Goal: Task Accomplishment & Management: Manage account settings

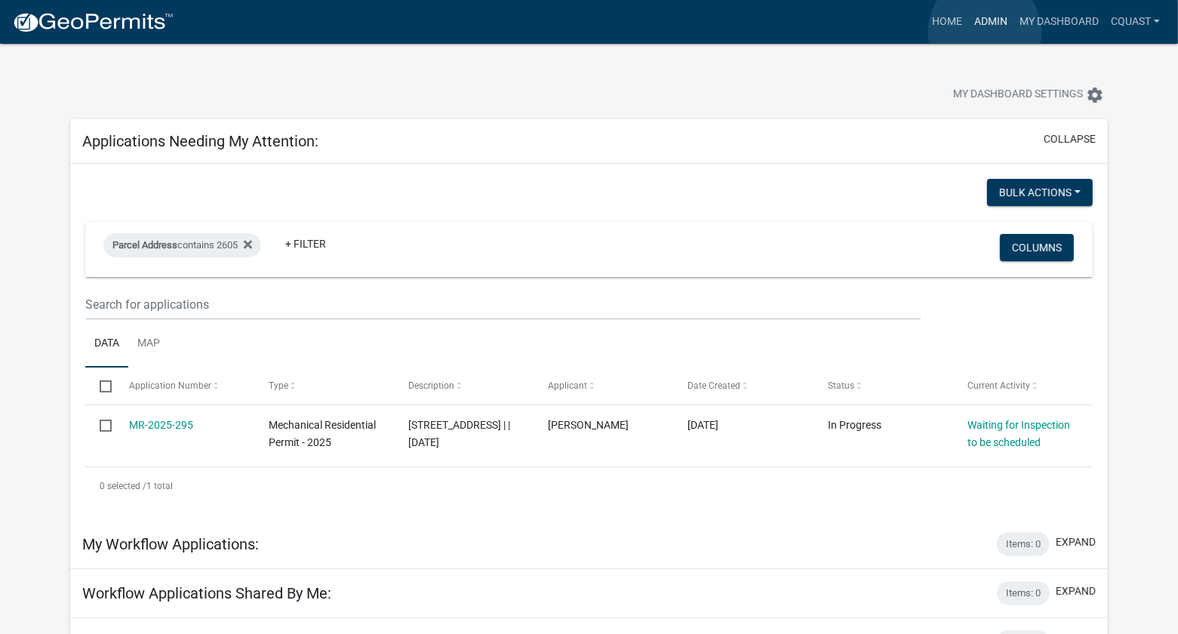
click at [985, 32] on link "Admin" at bounding box center [990, 22] width 45 height 29
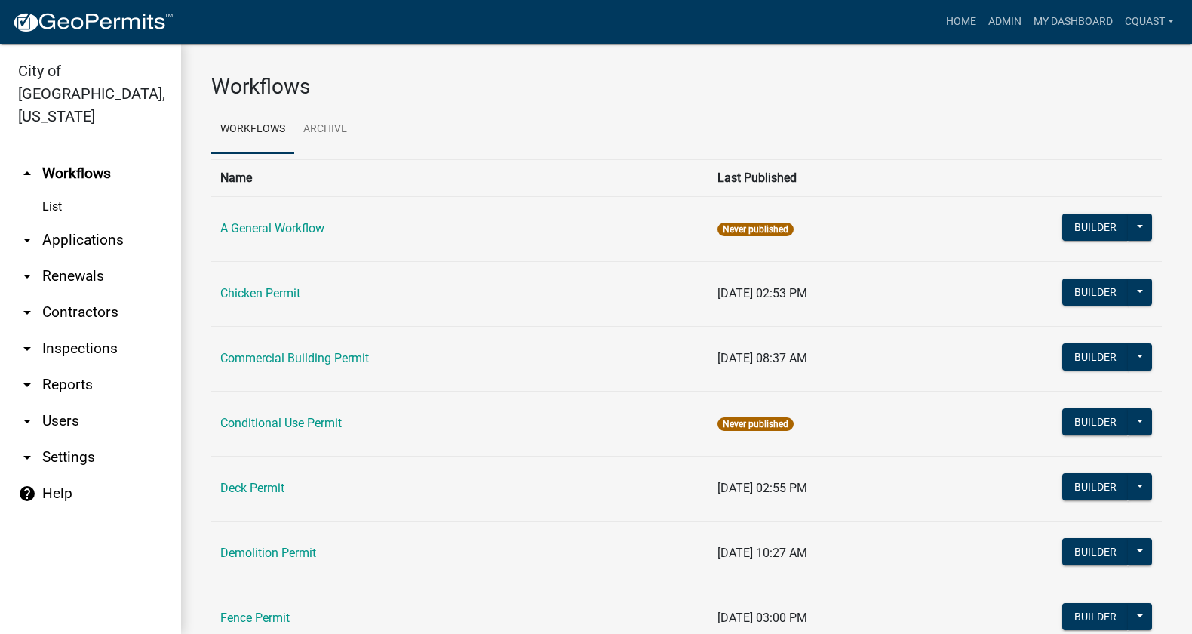
click at [66, 222] on link "arrow_drop_down Applications" at bounding box center [90, 240] width 181 height 36
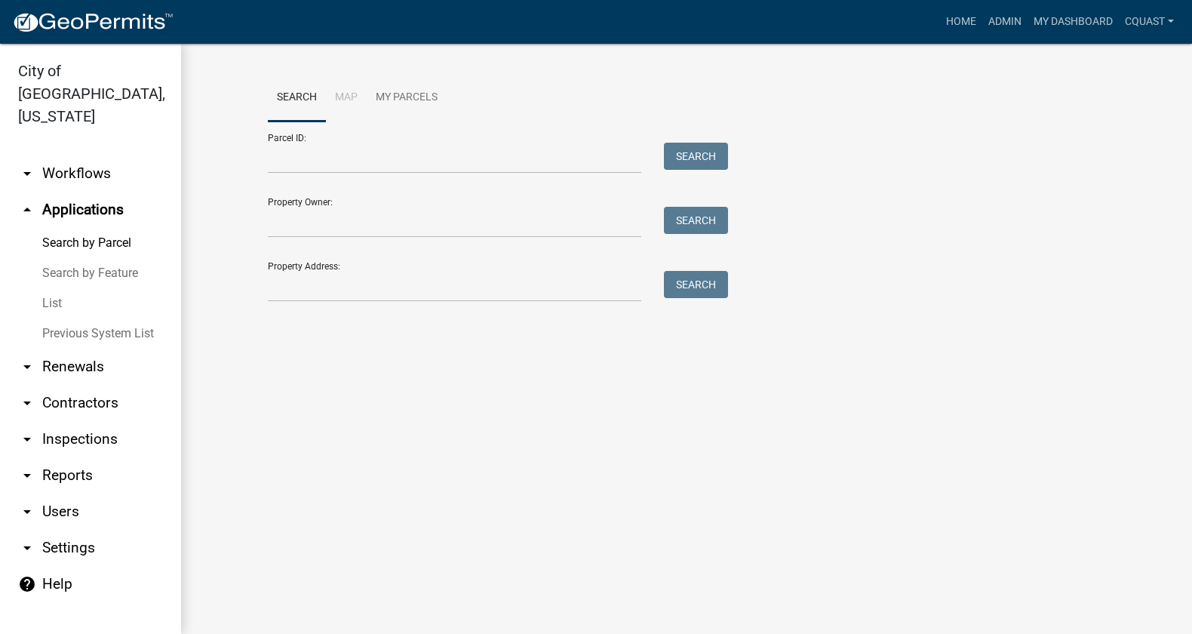
click at [63, 288] on link "List" at bounding box center [90, 303] width 181 height 30
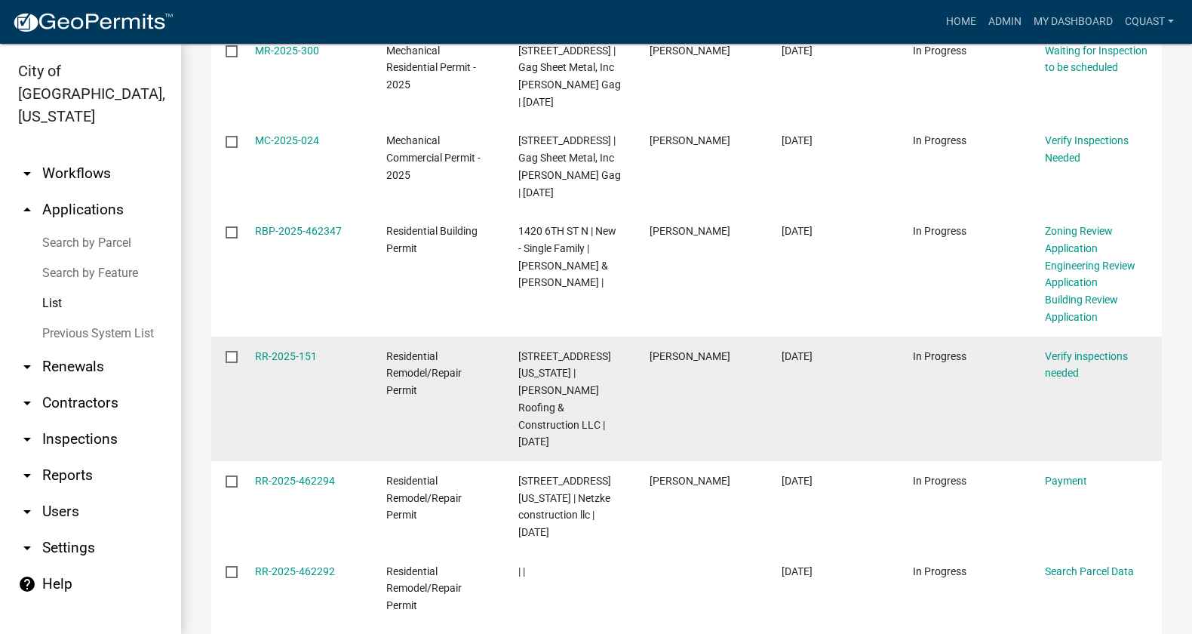
scroll to position [440, 0]
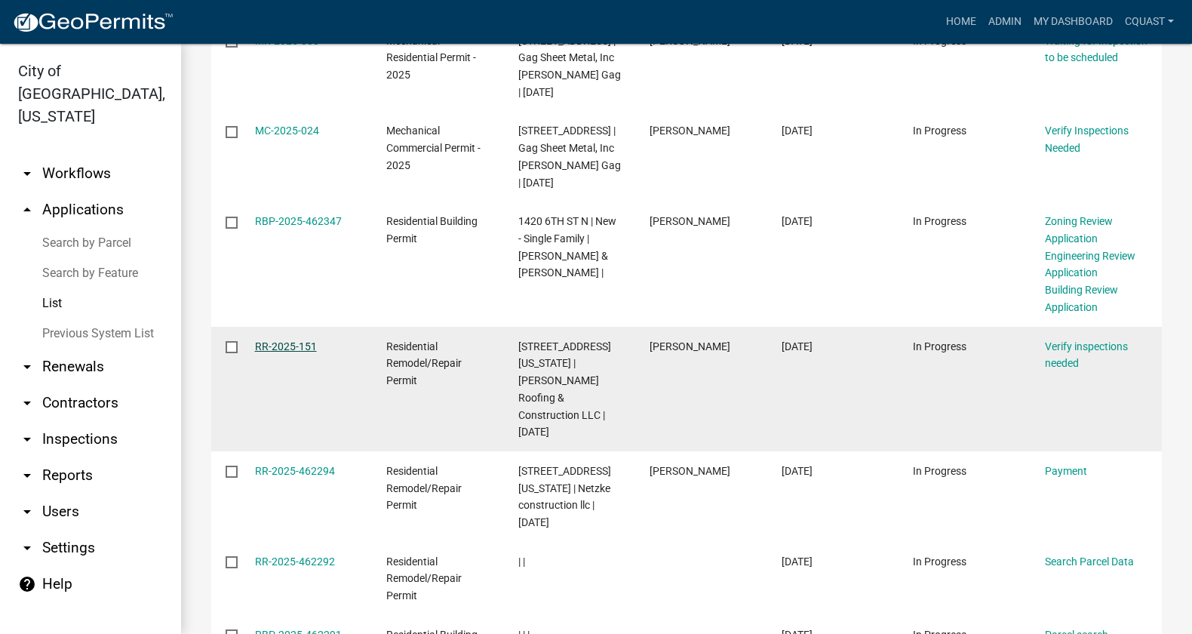
click at [302, 352] on link "RR-2025-151" at bounding box center [286, 346] width 62 height 12
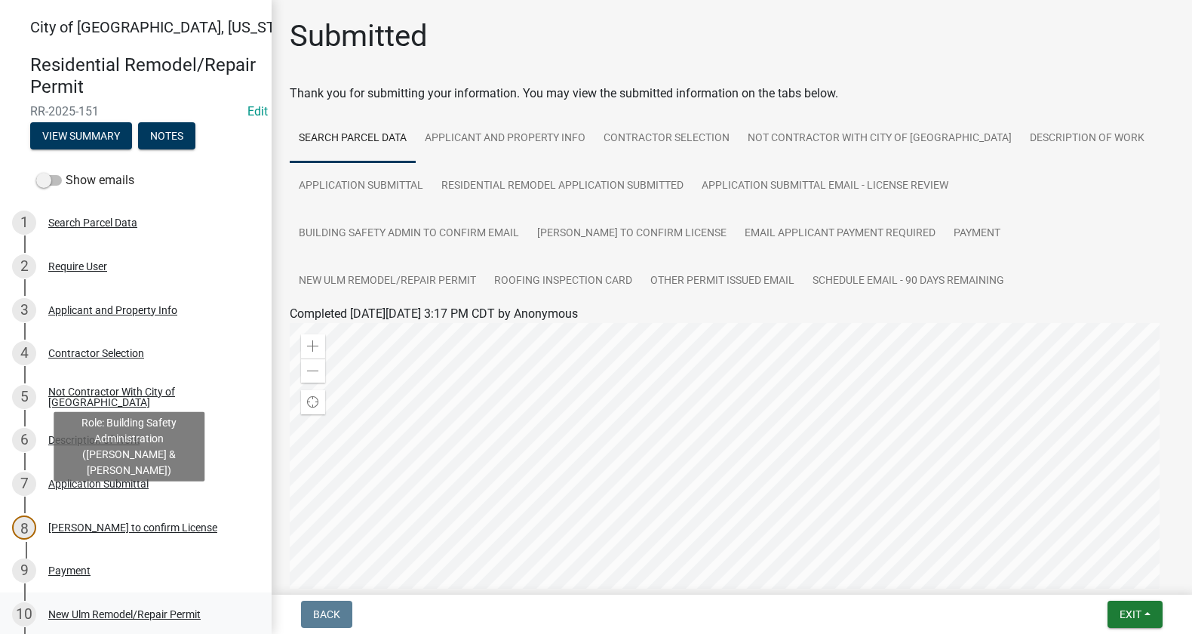
scroll to position [125, 0]
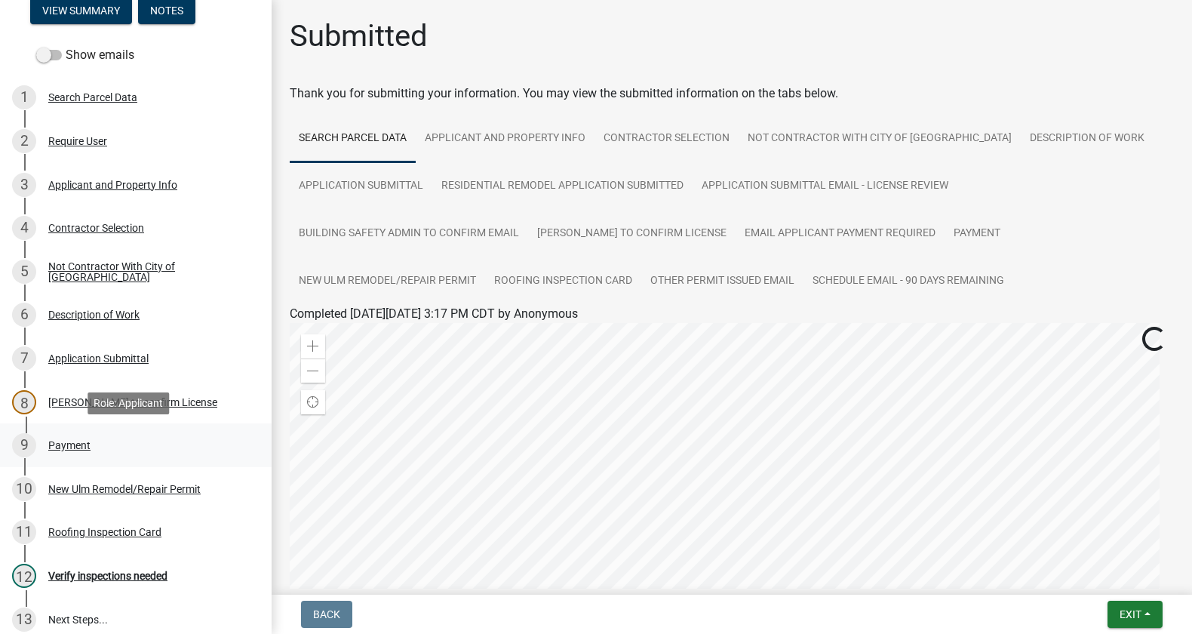
click at [91, 442] on div "9 Payment" at bounding box center [129, 445] width 235 height 24
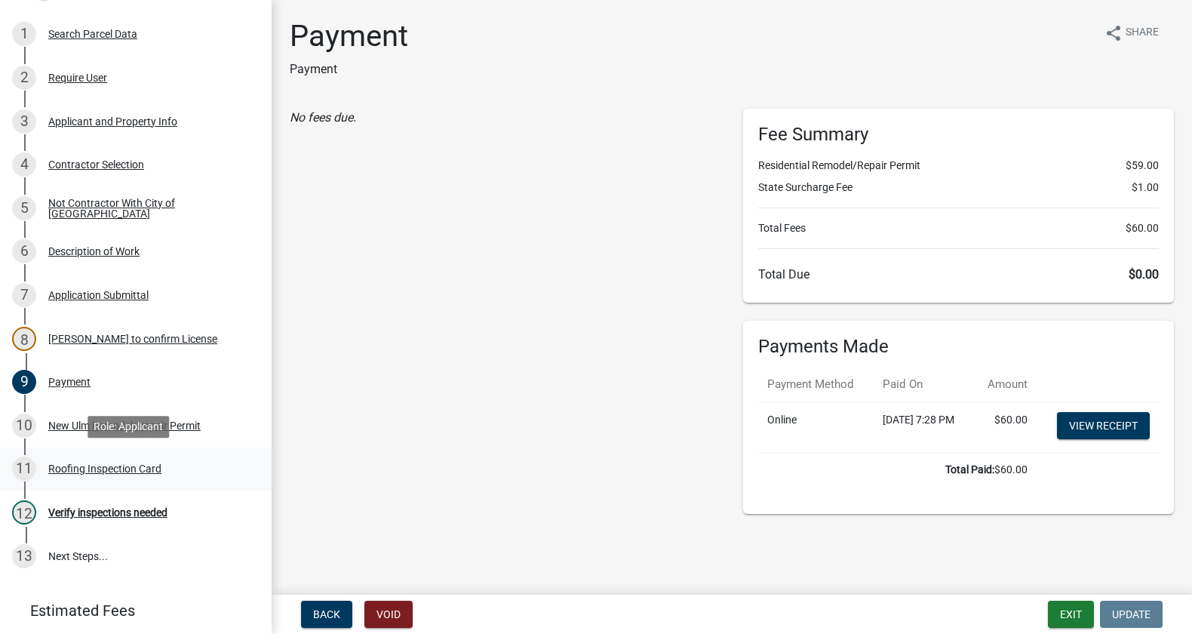
scroll to position [17, 0]
click at [60, 427] on div "New Ulm Remodel/Repair Permit" at bounding box center [124, 425] width 152 height 11
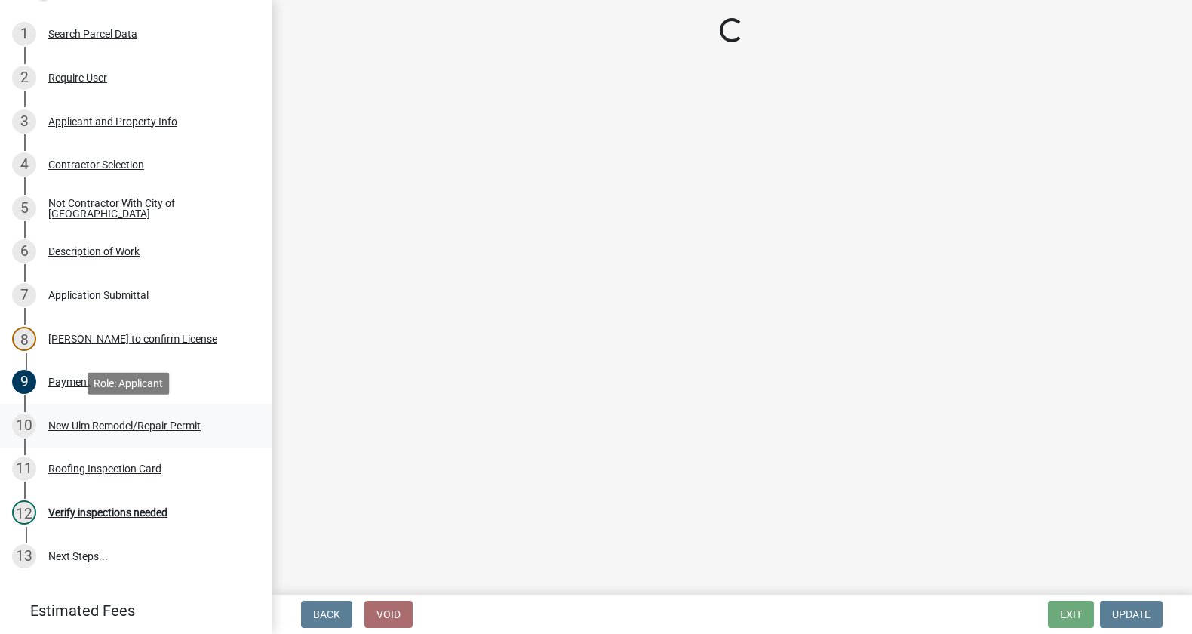
scroll to position [0, 0]
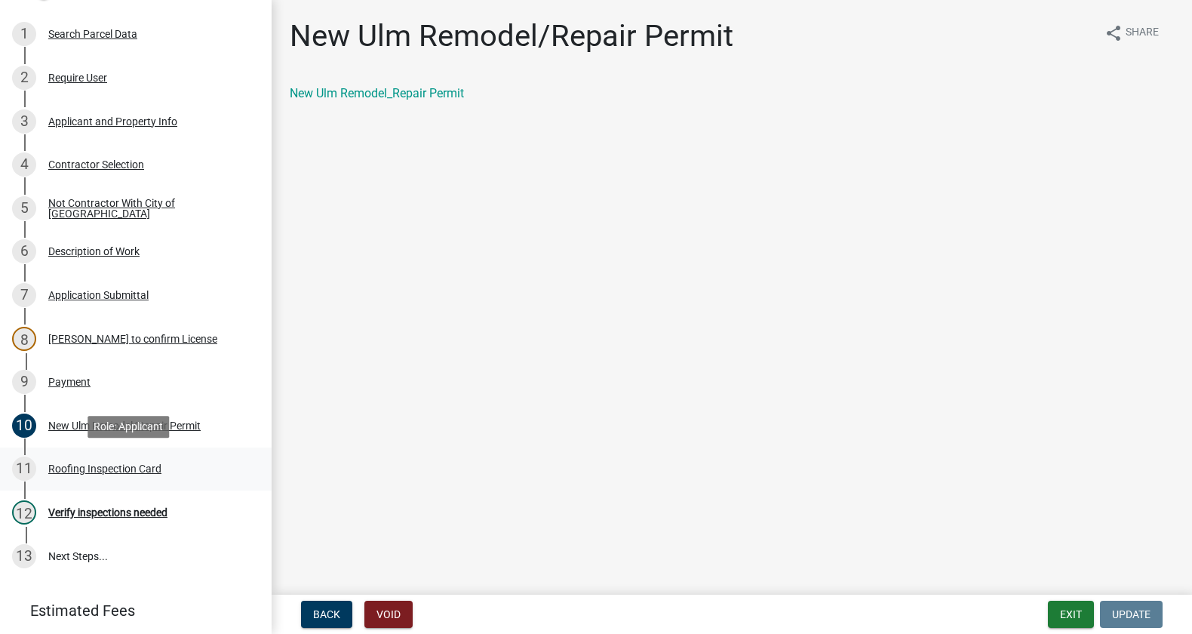
click at [104, 480] on div "11 Roofing Inspection Card" at bounding box center [129, 469] width 235 height 24
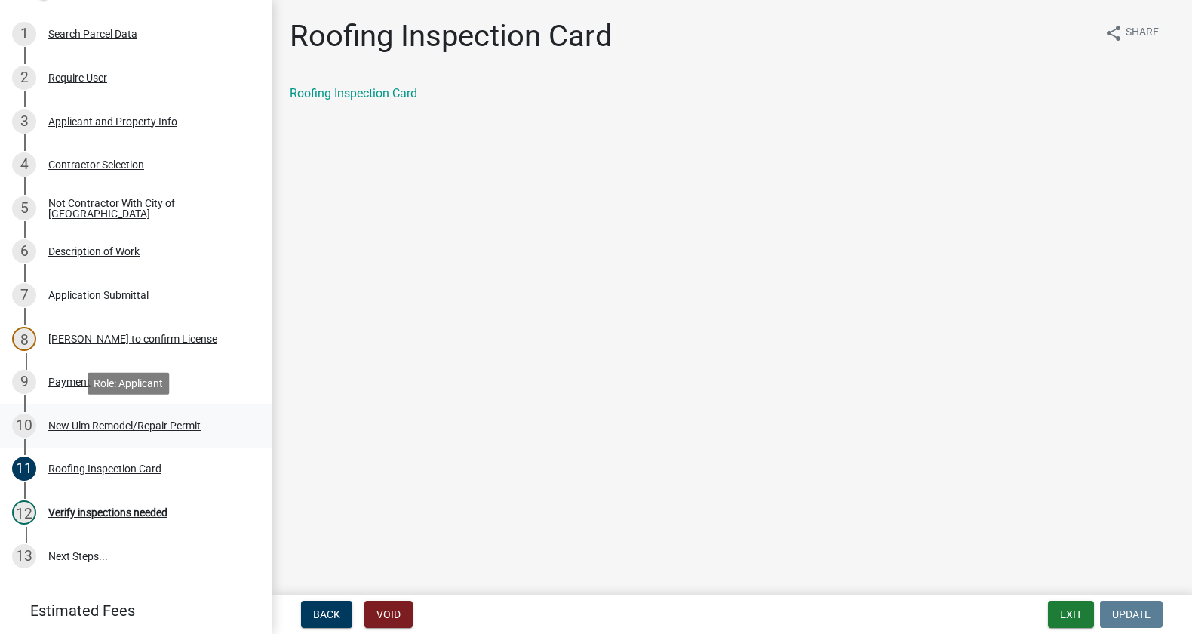
click at [138, 420] on div "New Ulm Remodel/Repair Permit" at bounding box center [124, 425] width 152 height 11
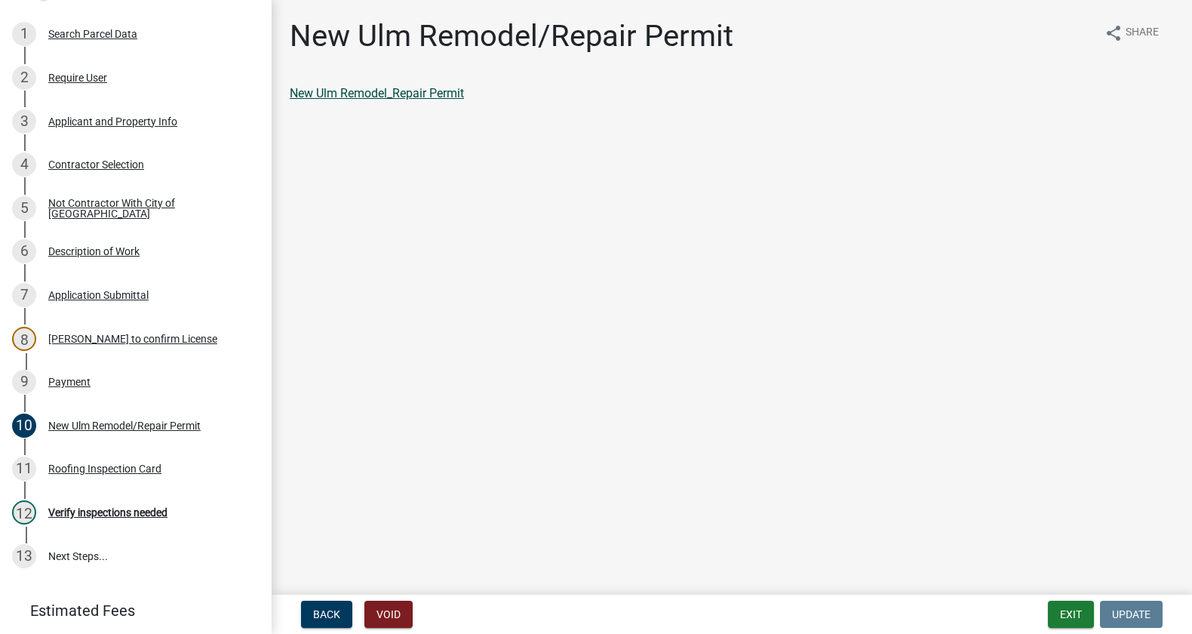
click at [347, 91] on link "New Ulm Remodel_Repair Permit" at bounding box center [377, 93] width 174 height 14
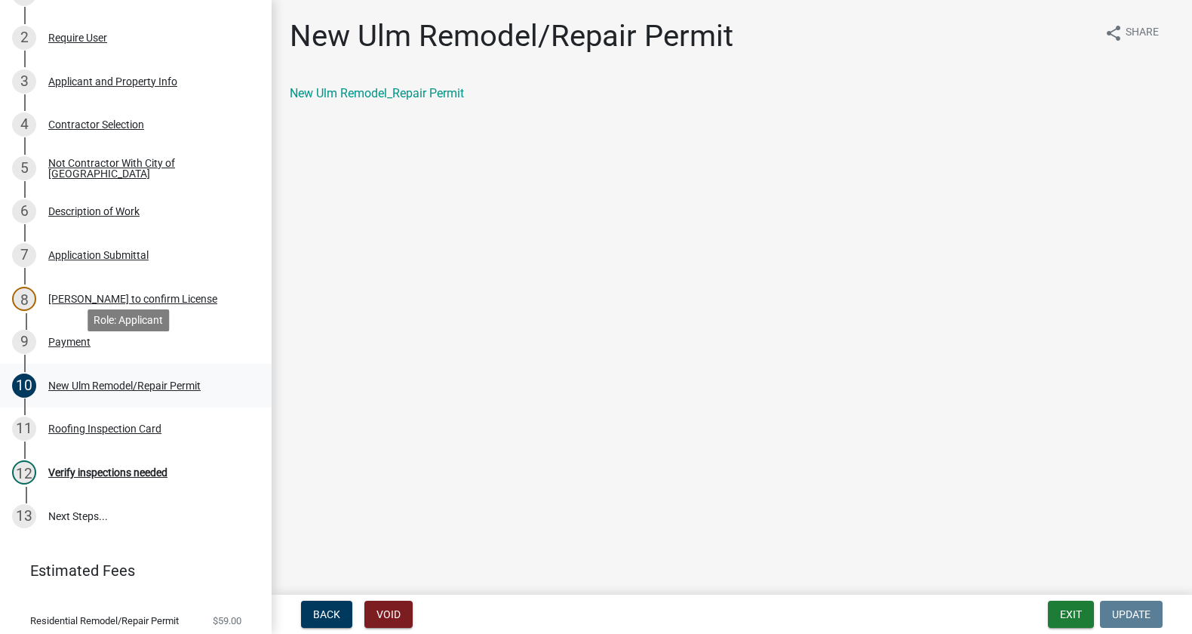
scroll to position [251, 0]
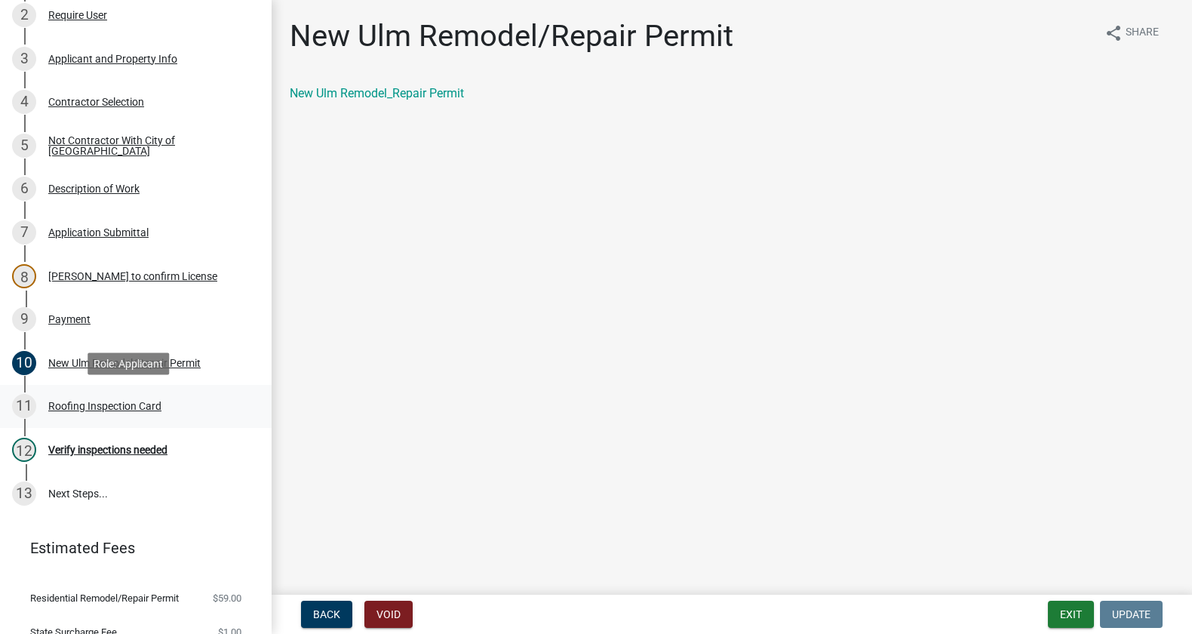
click at [145, 413] on div "11 Roofing Inspection Card" at bounding box center [129, 406] width 235 height 24
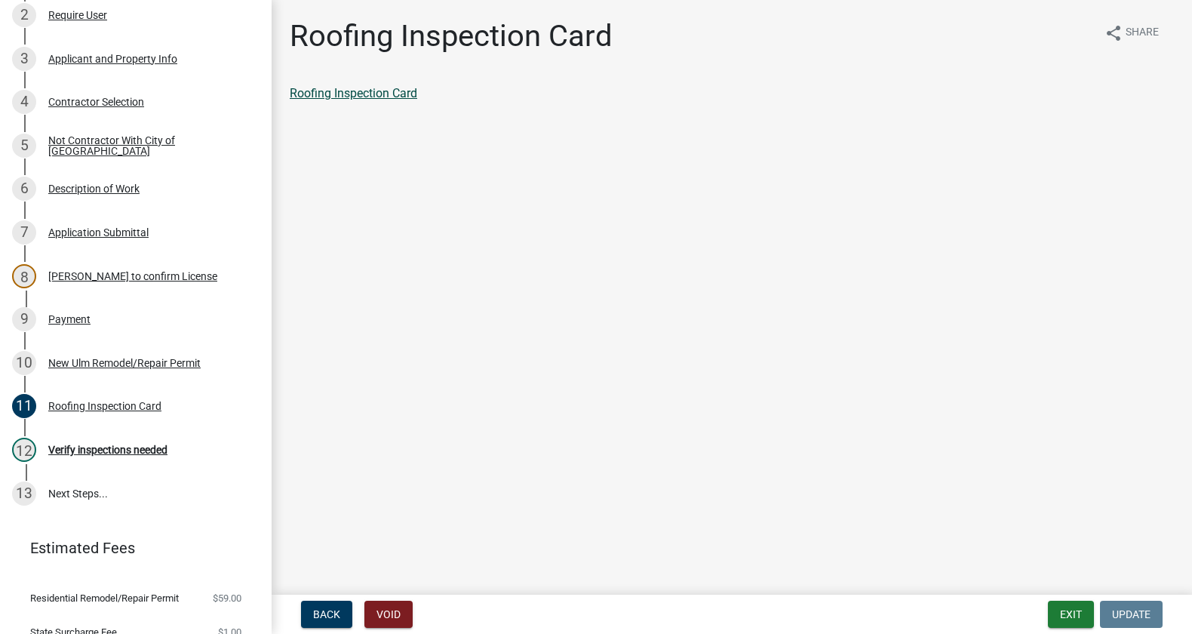
click at [358, 99] on link "Roofing Inspection Card" at bounding box center [354, 93] width 128 height 14
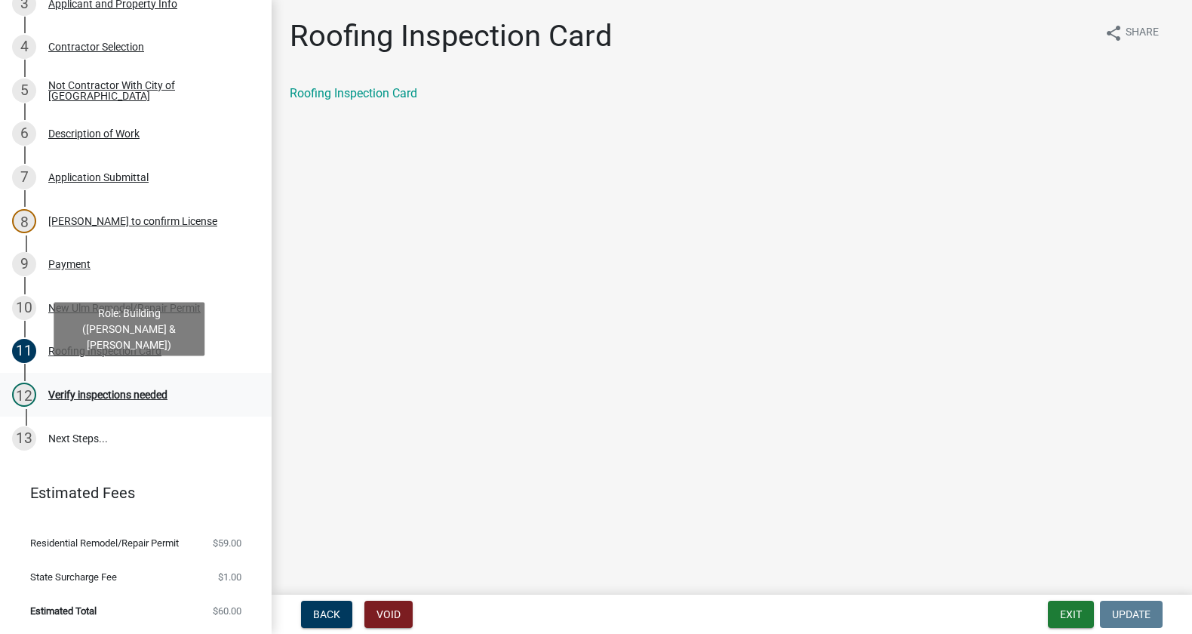
click at [155, 389] on div "Verify inspections needed" at bounding box center [107, 394] width 119 height 11
